Goal: Task Accomplishment & Management: Manage account settings

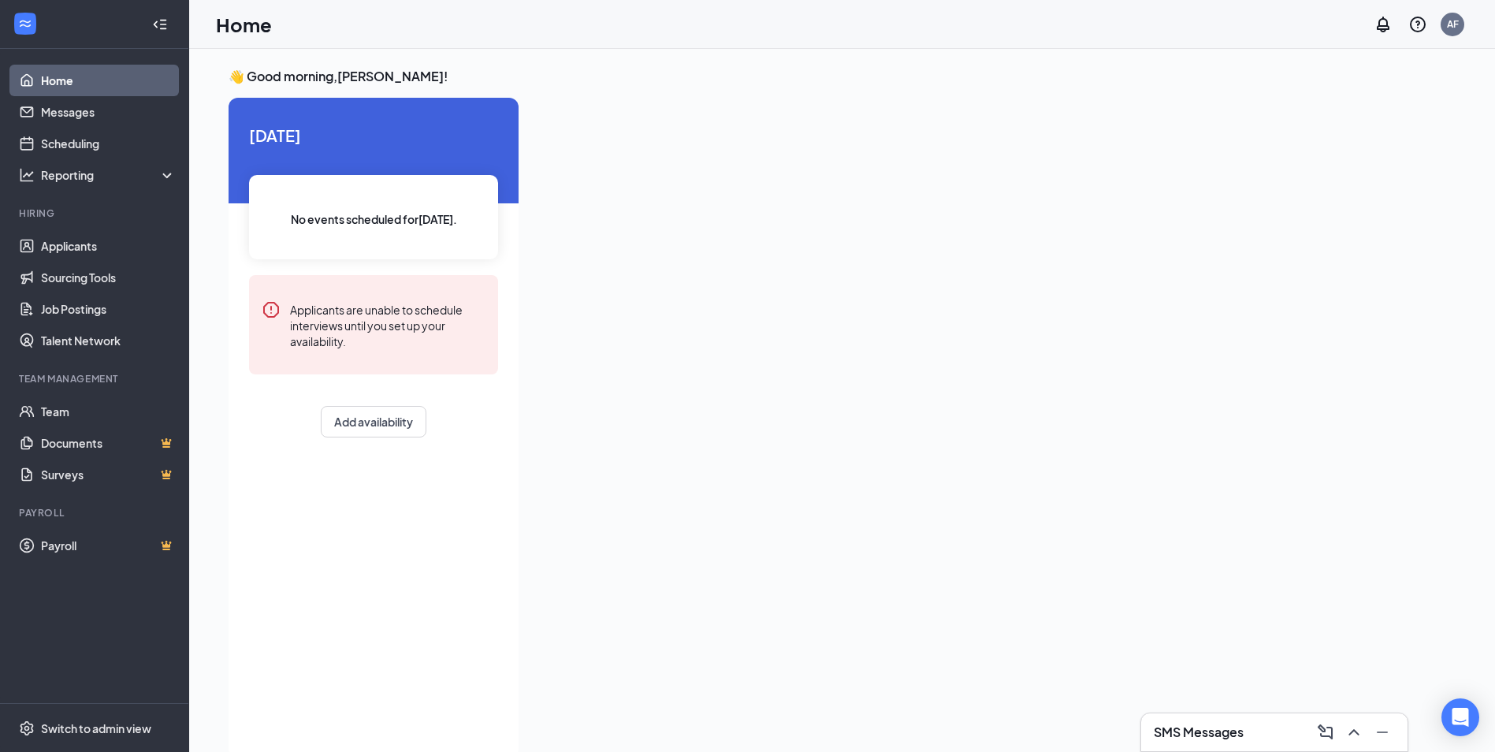
click at [748, 717] on div "SMS Messages" at bounding box center [1274, 732] width 266 height 38
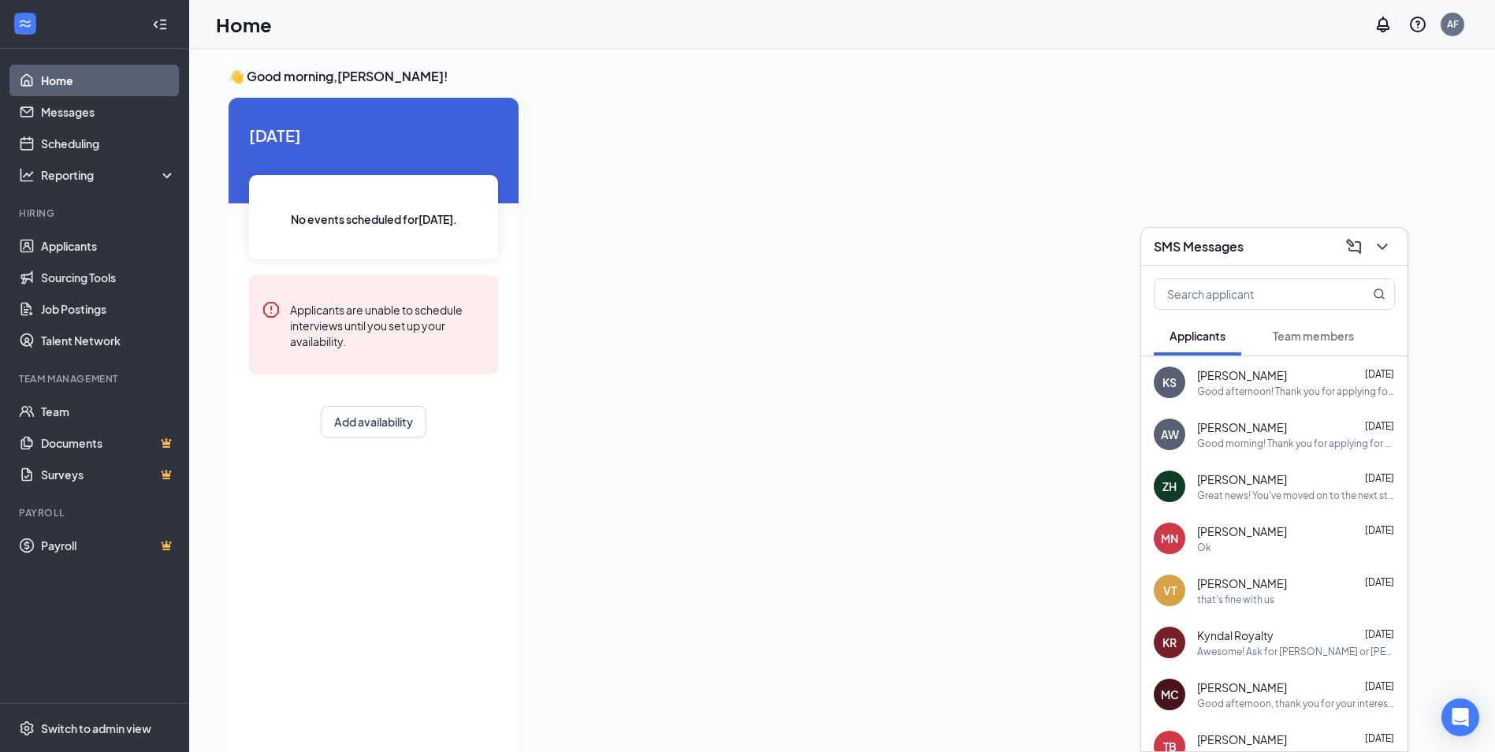
click at [748, 385] on div "Good afternoon! Thank you for applying for a host position at our [GEOGRAPHIC_D…" at bounding box center [1296, 391] width 198 height 13
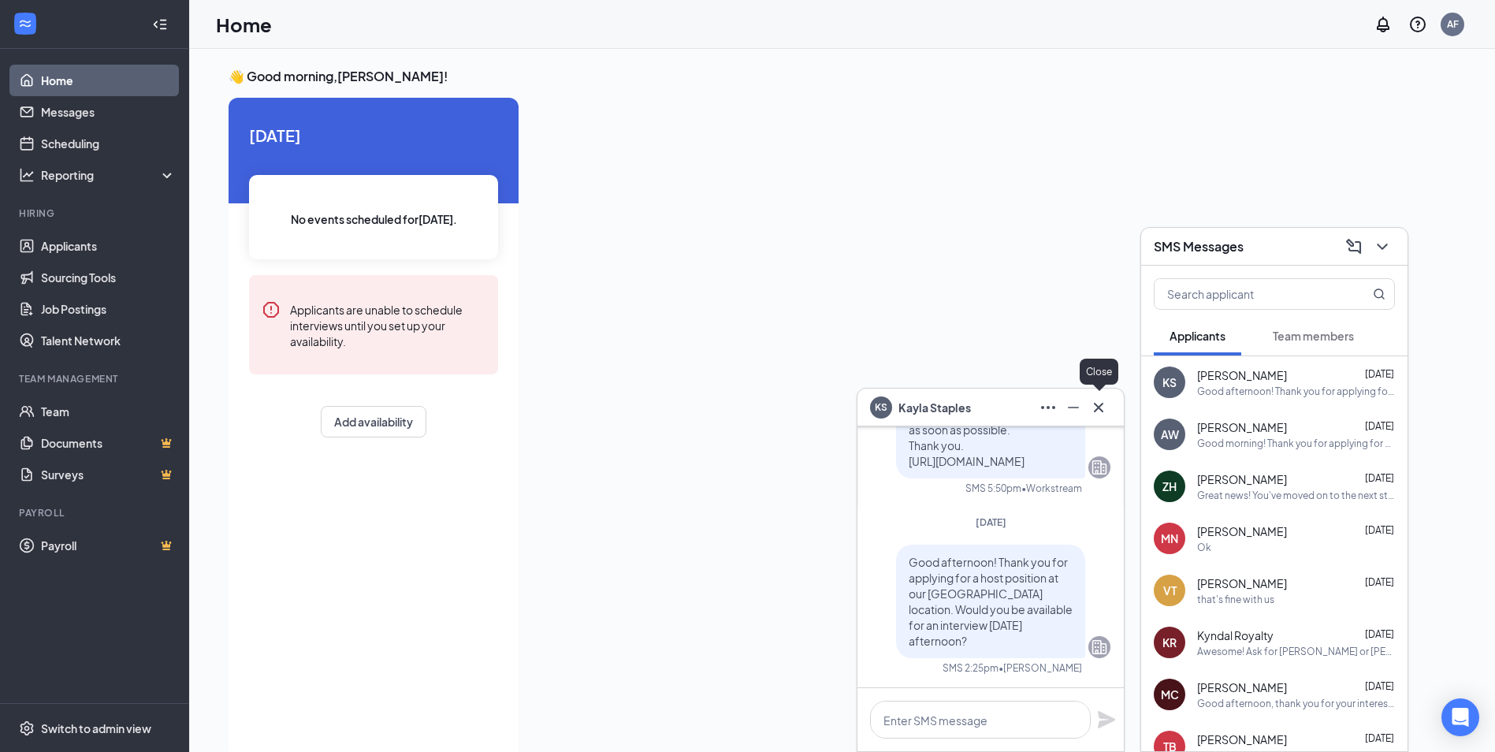
click at [748, 406] on icon "Cross" at bounding box center [1098, 407] width 19 height 19
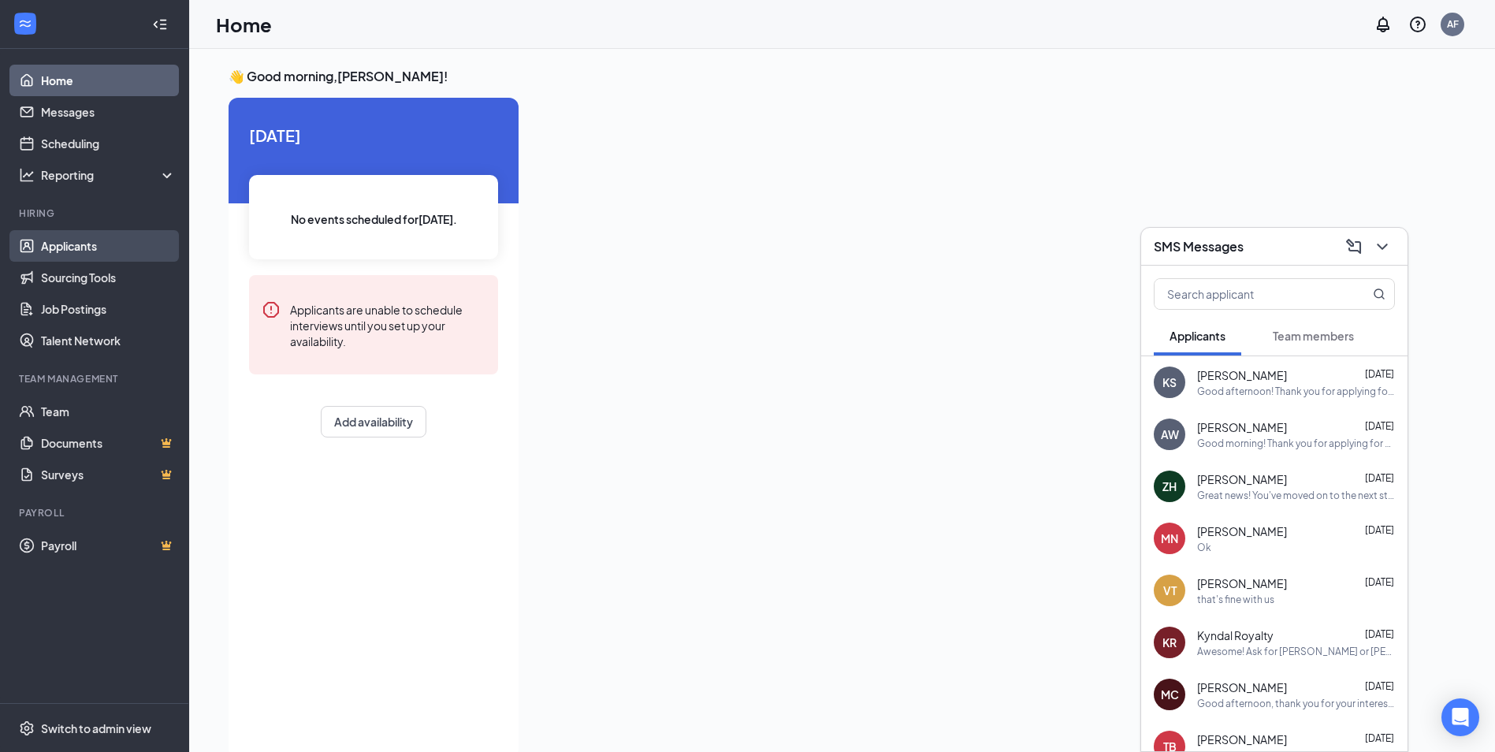
click at [56, 249] on link "Applicants" at bounding box center [108, 246] width 135 height 32
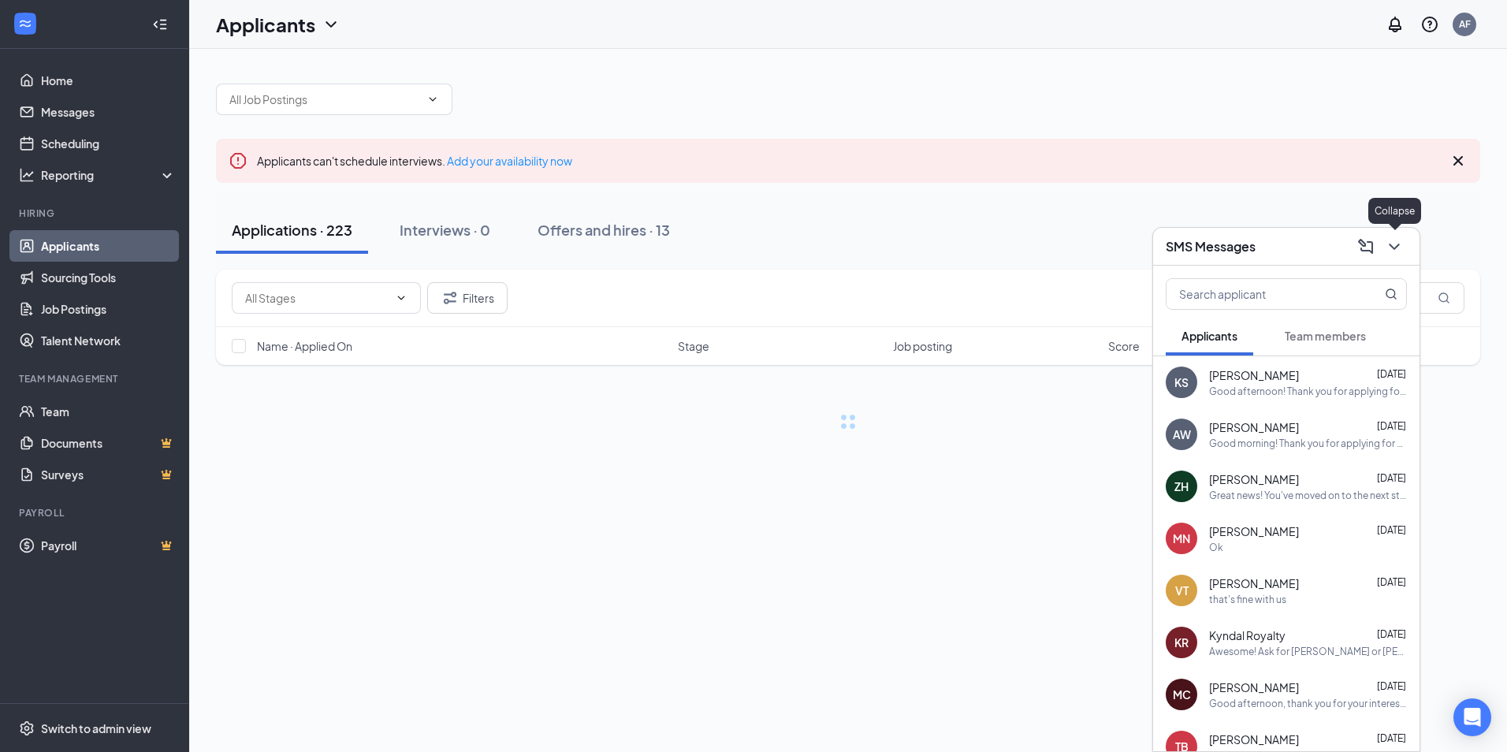
click at [748, 247] on icon "ChevronDown" at bounding box center [1394, 246] width 19 height 19
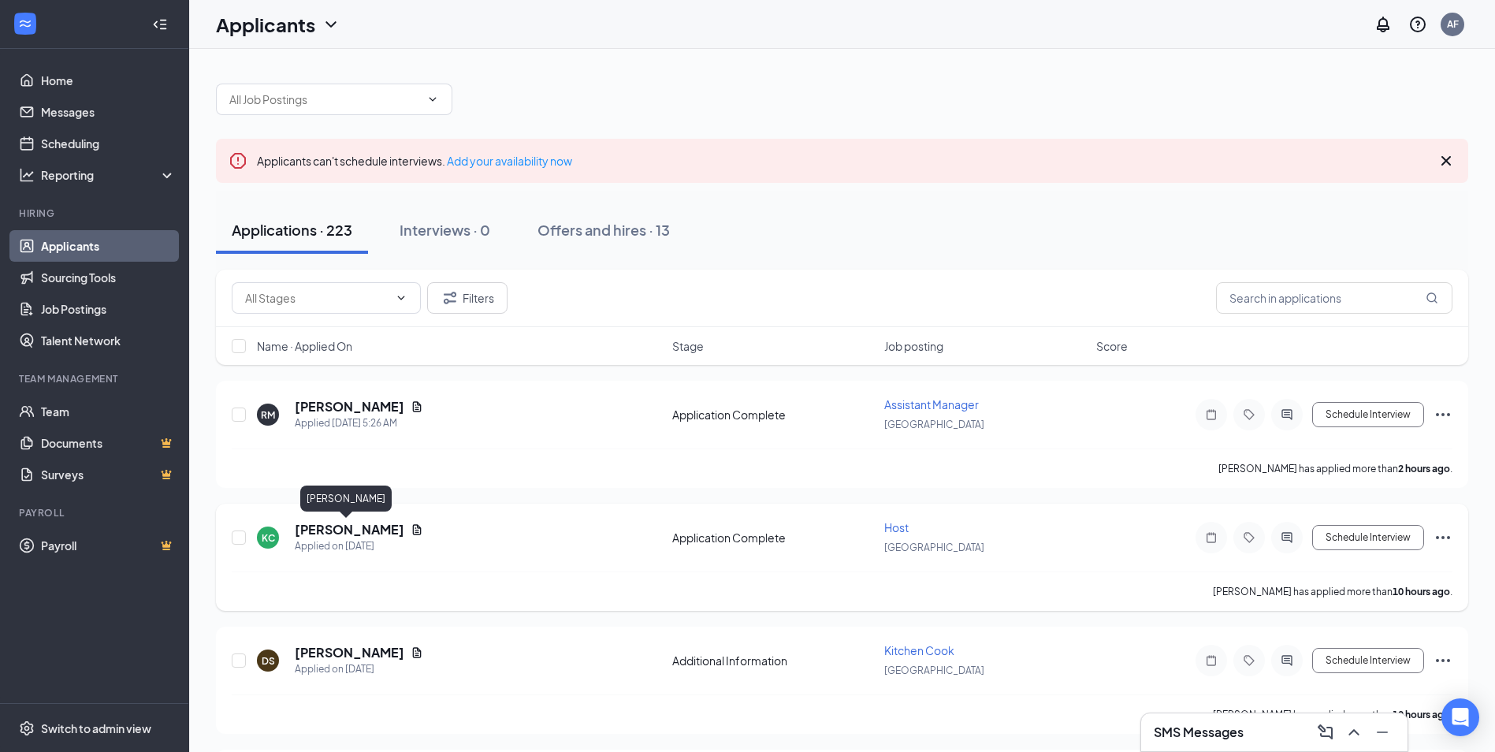
click at [331, 537] on h5 "[PERSON_NAME]" at bounding box center [350, 529] width 110 height 17
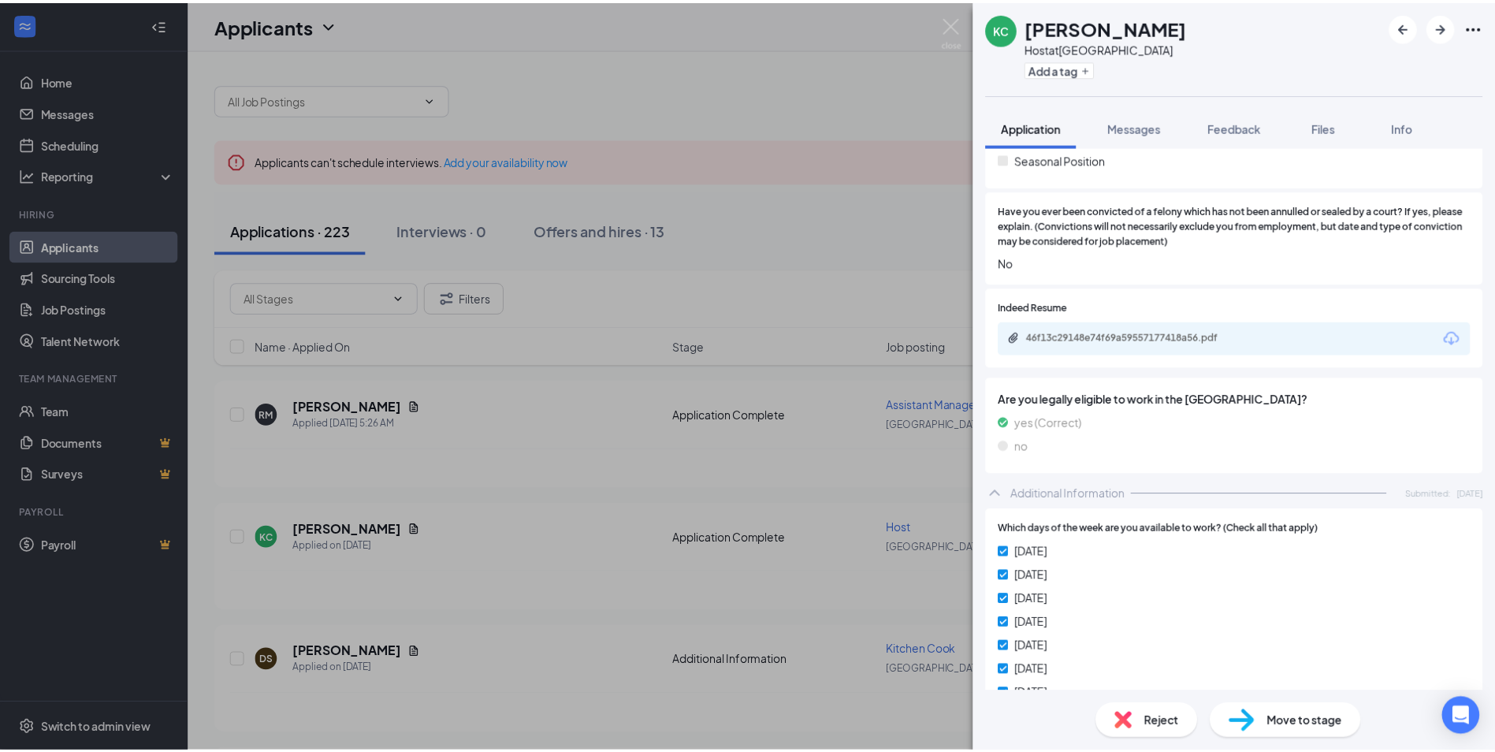
scroll to position [420, 0]
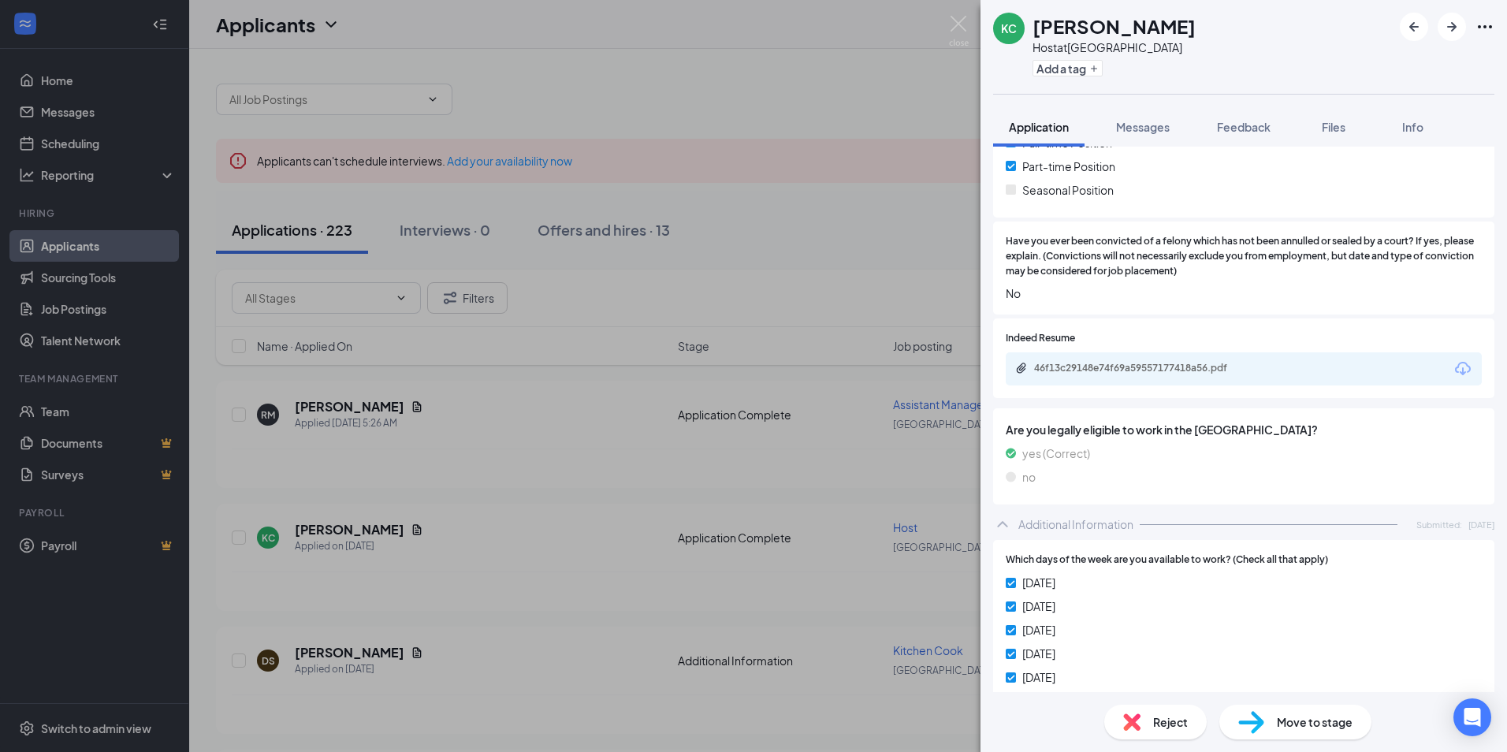
click at [748, 374] on icon "Download" at bounding box center [1463, 368] width 16 height 13
click at [531, 578] on div "[PERSON_NAME] [PERSON_NAME] Host at [GEOGRAPHIC_DATA] Add a tag Application Mes…" at bounding box center [753, 376] width 1507 height 752
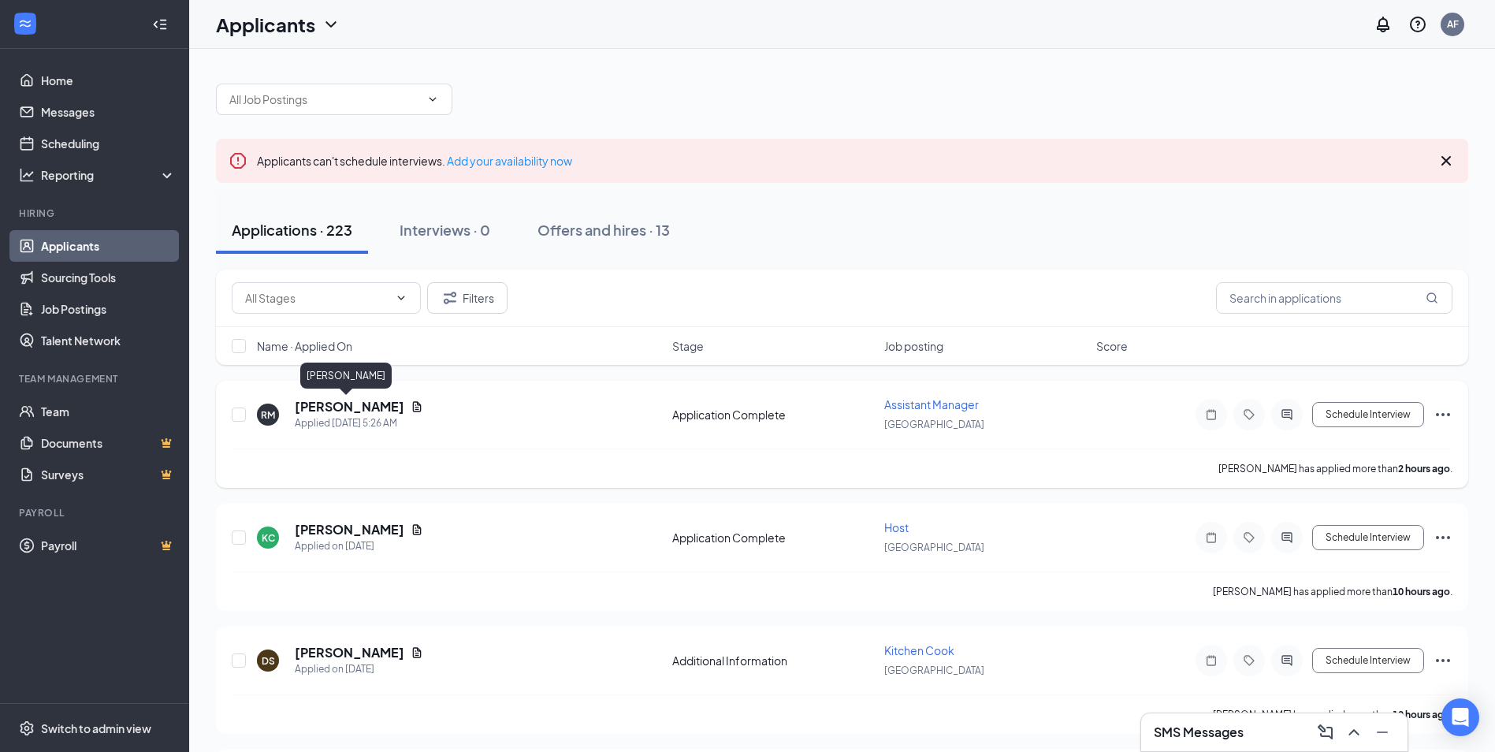
click at [366, 404] on h5 "[PERSON_NAME]" at bounding box center [350, 406] width 110 height 17
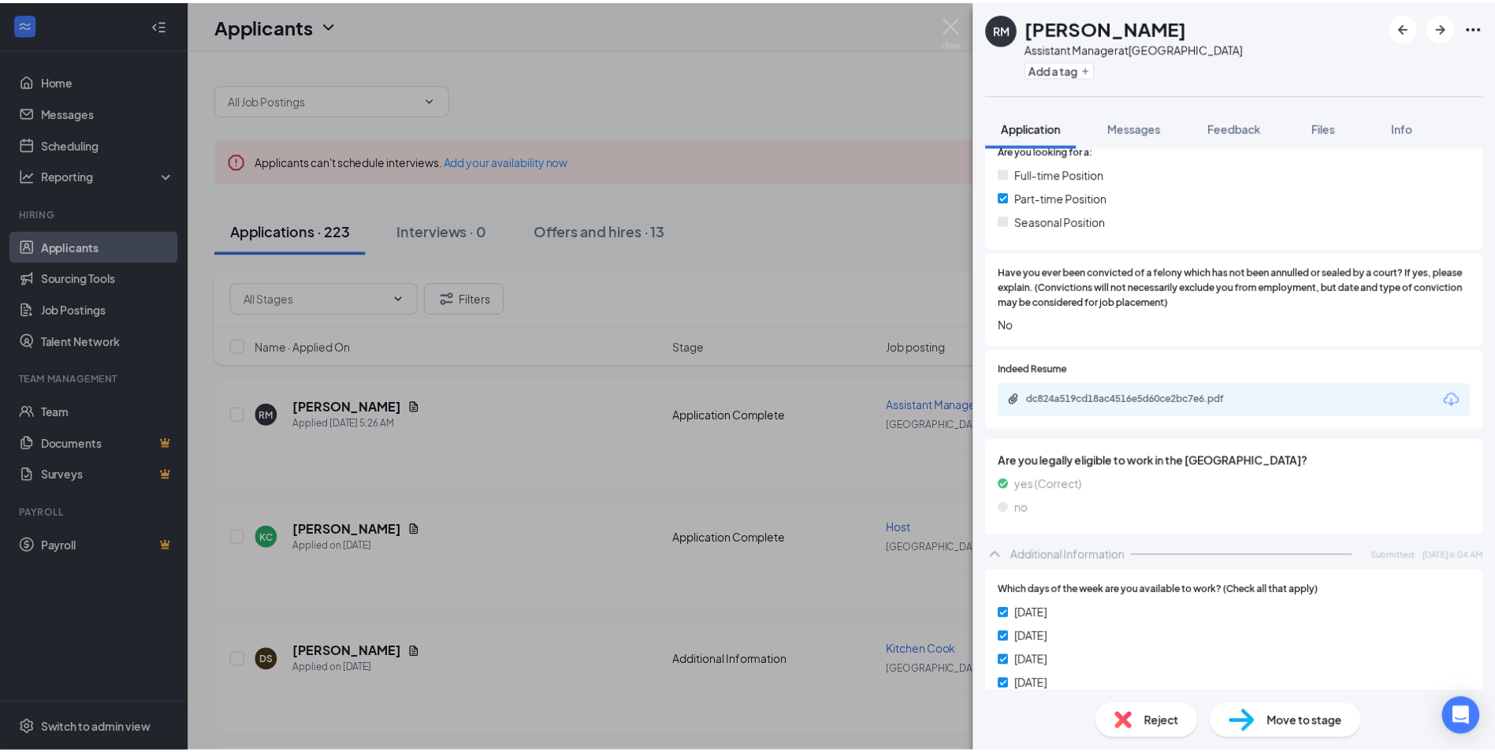
scroll to position [420, 0]
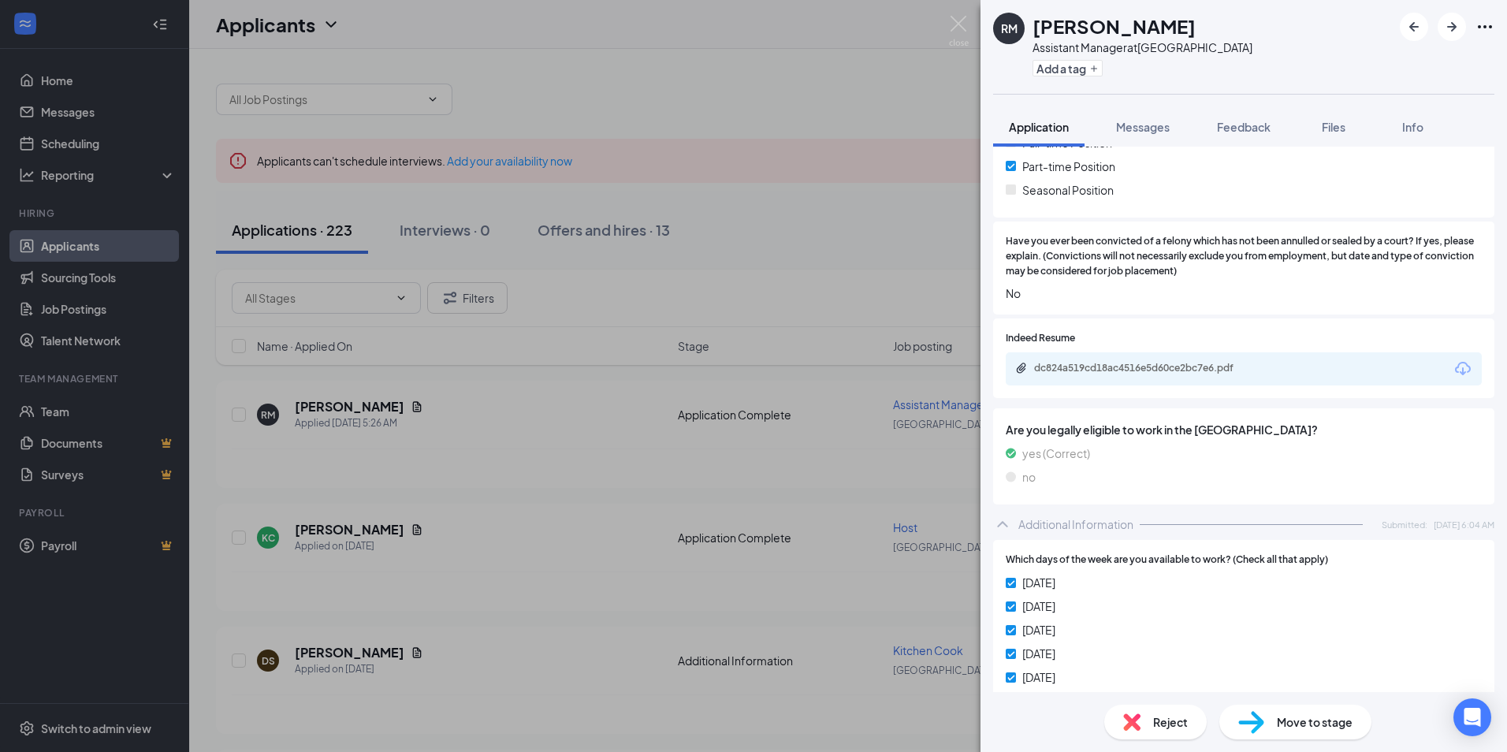
click at [748, 392] on div "Indeed Resume dc824a519cd18ac4516e5d60ce2bc7e6.pdf" at bounding box center [1243, 358] width 501 height 80
click at [748, 370] on icon "Download" at bounding box center [1462, 368] width 19 height 19
click at [531, 500] on div "[PERSON_NAME] [PERSON_NAME] Assistant Manager at [GEOGRAPHIC_DATA] Add a tag Ap…" at bounding box center [753, 376] width 1507 height 752
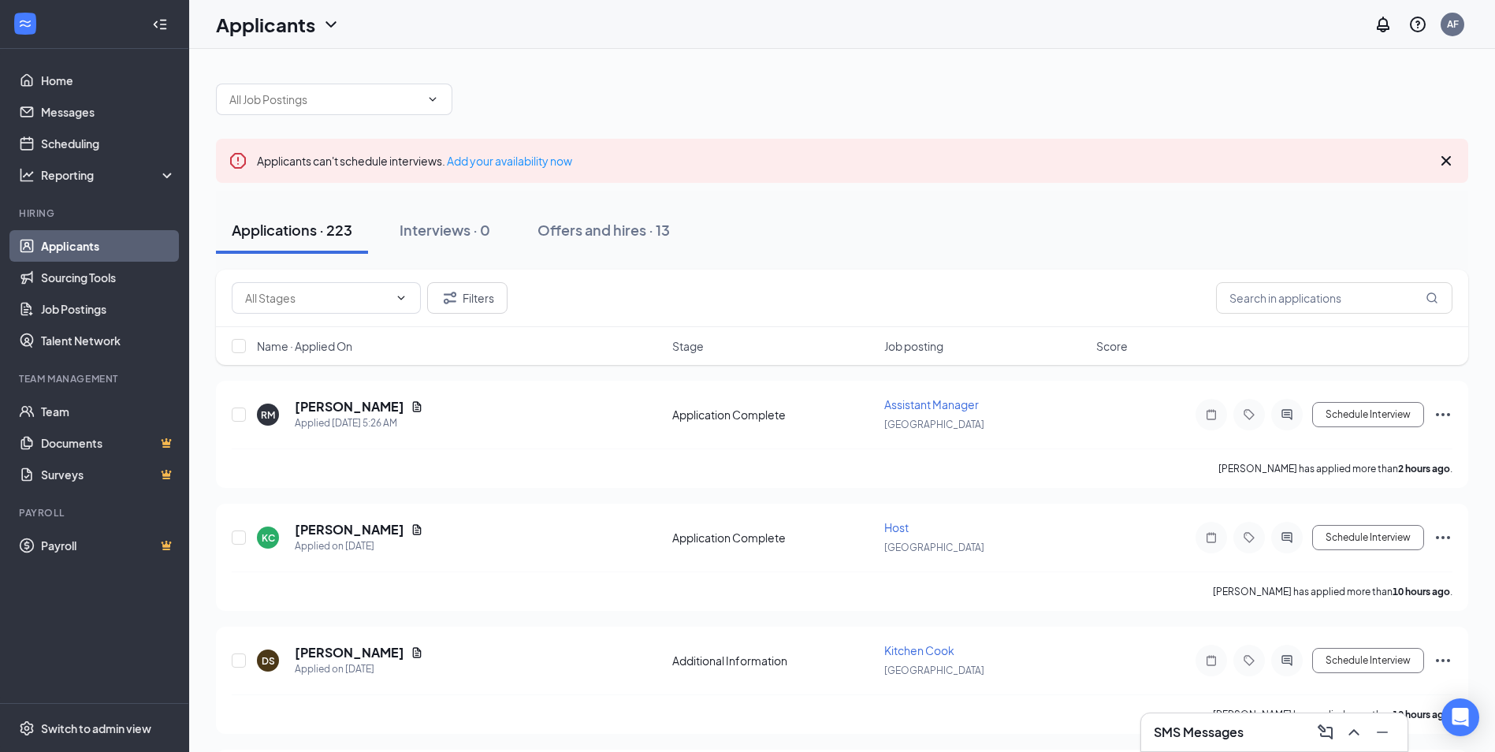
click at [748, 733] on h3 "SMS Messages" at bounding box center [1199, 731] width 90 height 17
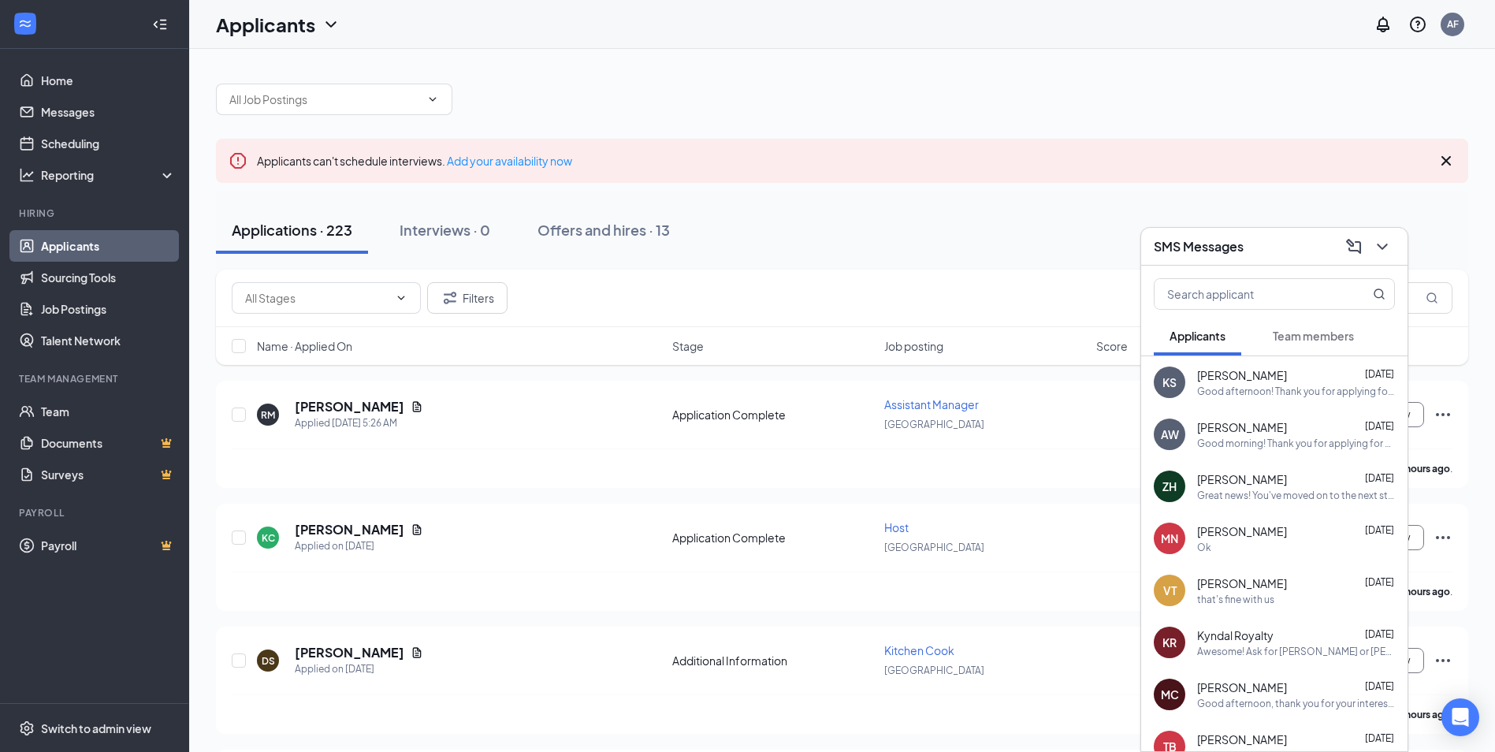
click at [748, 239] on h3 "SMS Messages" at bounding box center [1199, 246] width 90 height 17
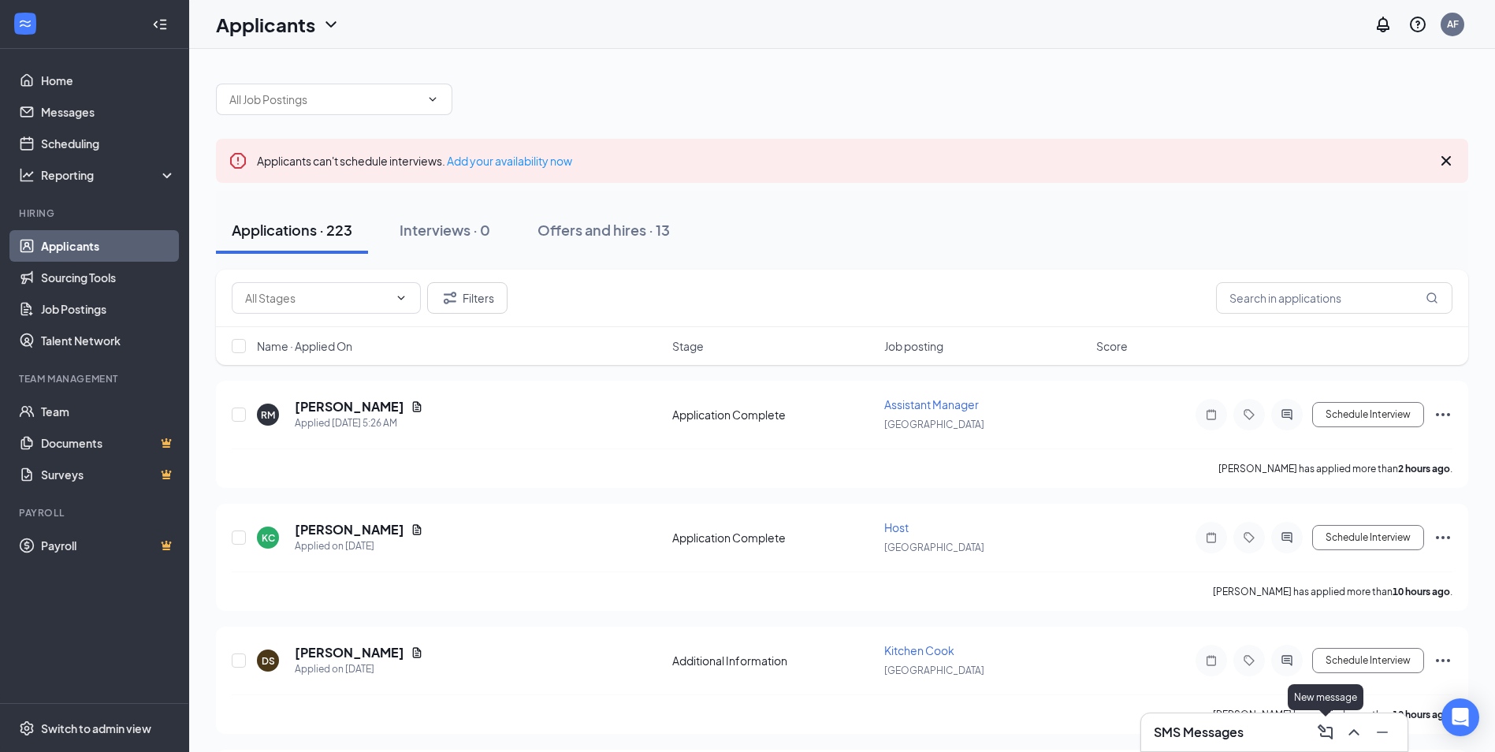
click at [748, 728] on icon "ComposeMessage" at bounding box center [1325, 731] width 15 height 15
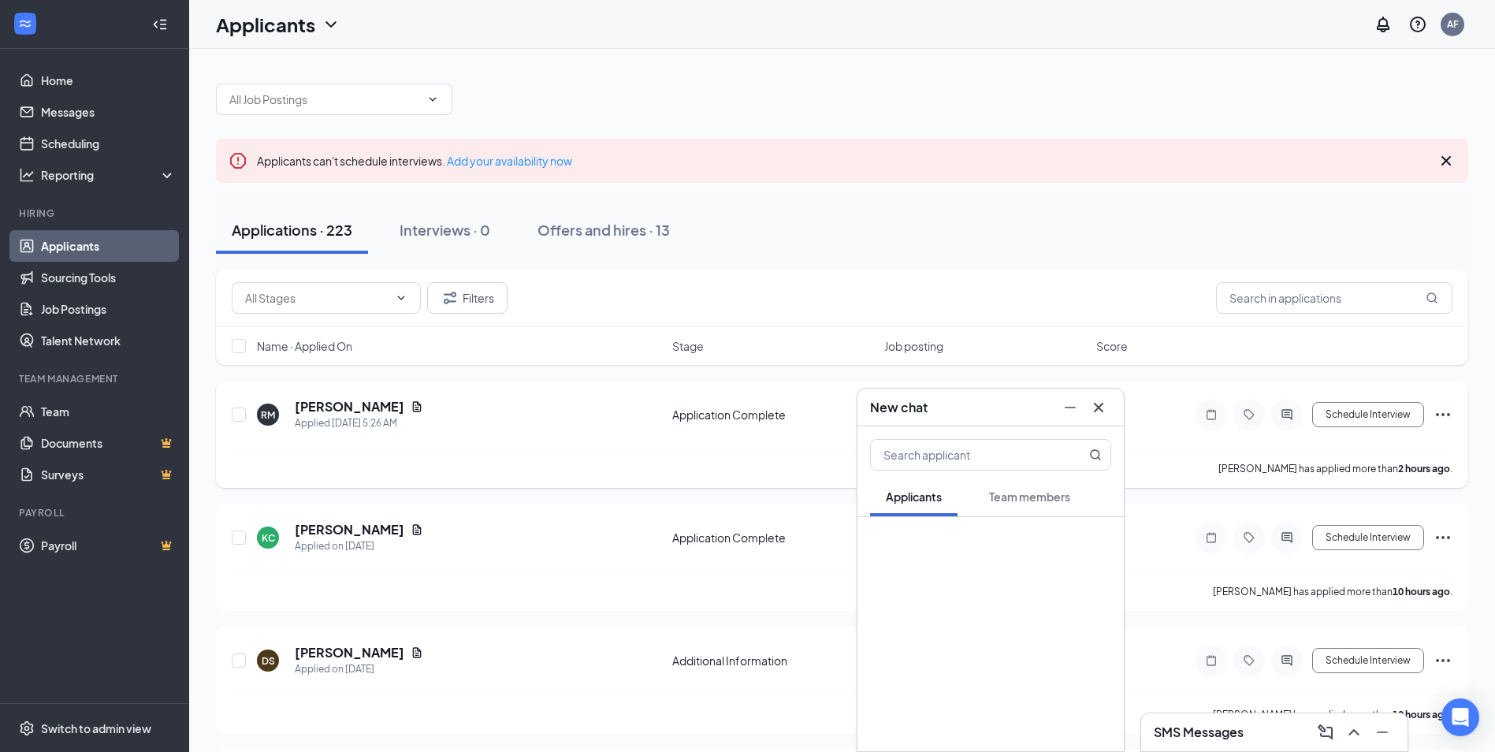
drag, startPoint x: 1101, startPoint y: 408, endPoint x: 1103, endPoint y: 418, distance: 9.6
click at [748, 412] on icon "Cross" at bounding box center [1098, 407] width 19 height 19
click at [748, 735] on h3 "SMS Messages" at bounding box center [1199, 731] width 90 height 17
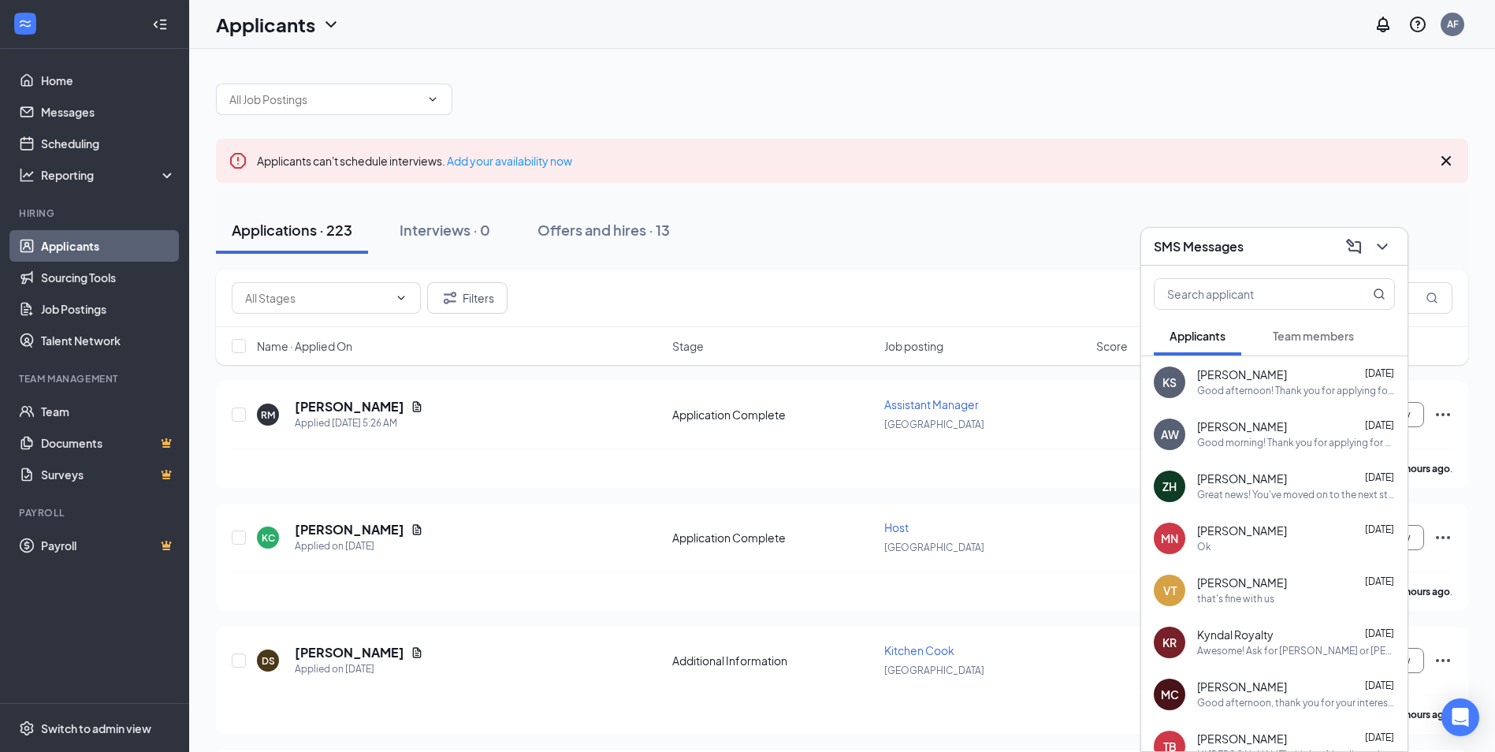
click at [748, 452] on div "AW [PERSON_NAME] [DATE] Good morning! Thank you for applying for a Carryout pos…" at bounding box center [1274, 434] width 266 height 52
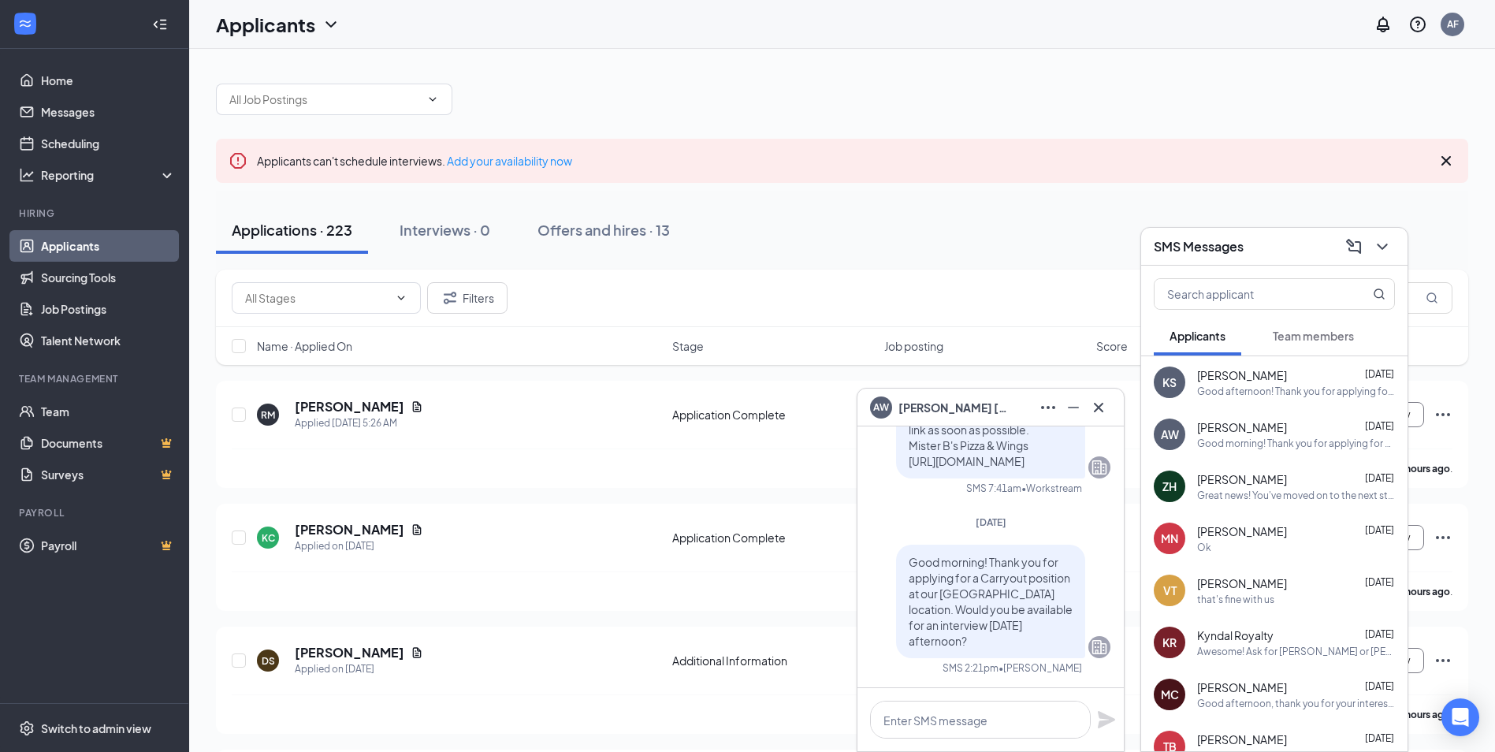
click at [748, 396] on div "Good afternoon! Thank you for applying for a host position at our [GEOGRAPHIC_D…" at bounding box center [1296, 391] width 198 height 13
drag, startPoint x: 1093, startPoint y: 407, endPoint x: 1207, endPoint y: 355, distance: 125.6
click at [748, 408] on icon "Cross" at bounding box center [1098, 407] width 19 height 19
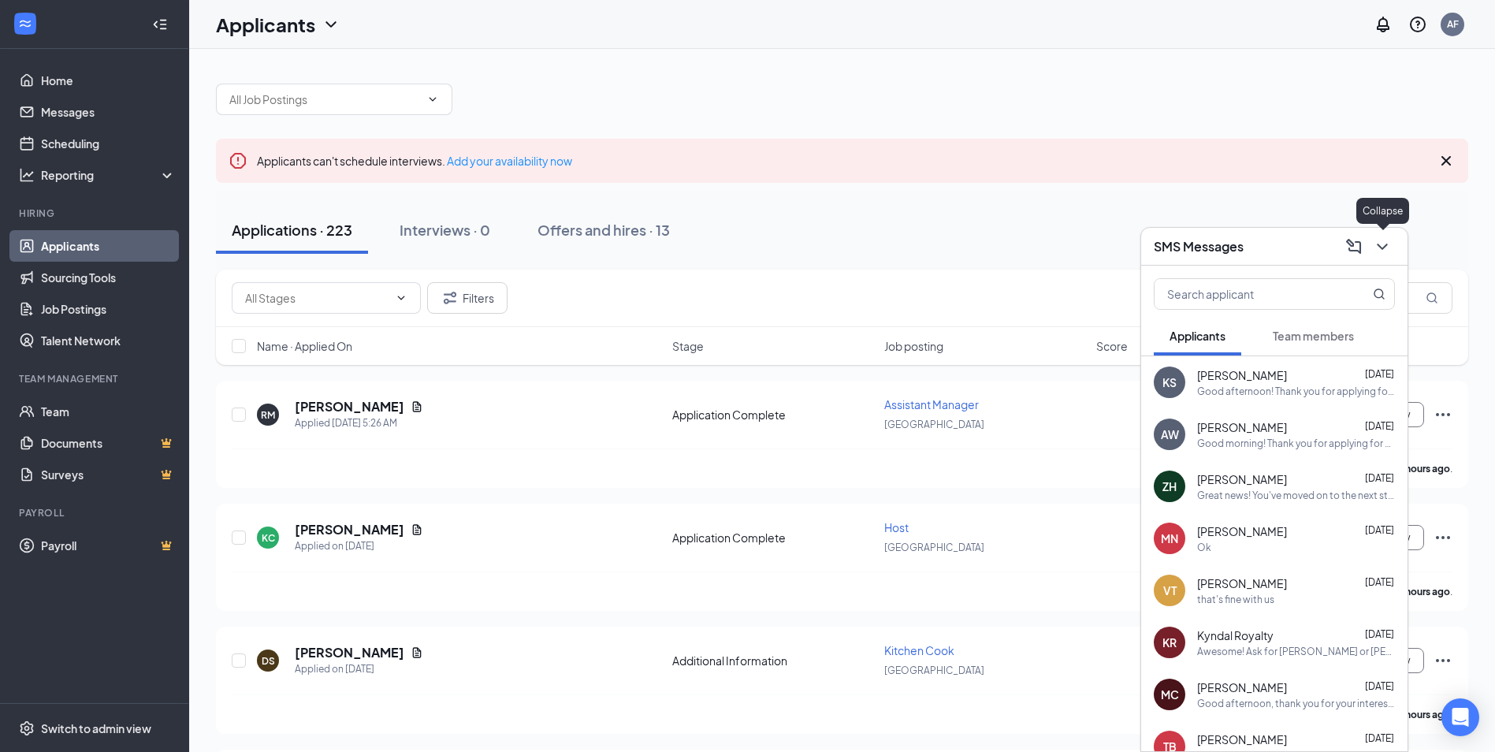
click at [748, 247] on icon "ChevronDown" at bounding box center [1382, 246] width 19 height 19
